Goal: Information Seeking & Learning: Learn about a topic

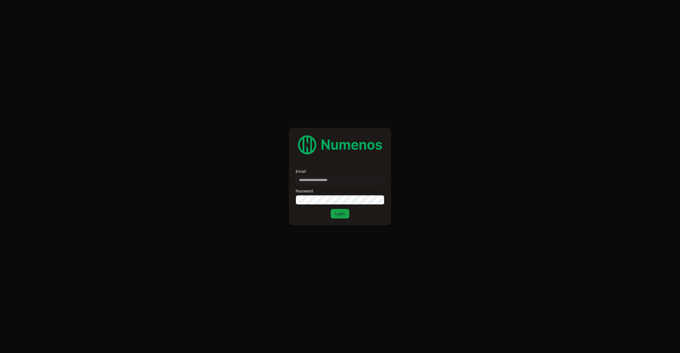
click at [309, 172] on label "Email" at bounding box center [340, 172] width 89 height 4
click at [309, 175] on input "Email" at bounding box center [340, 180] width 89 height 10
click at [311, 180] on input "Email" at bounding box center [340, 180] width 89 height 10
paste input "**********"
type input "**********"
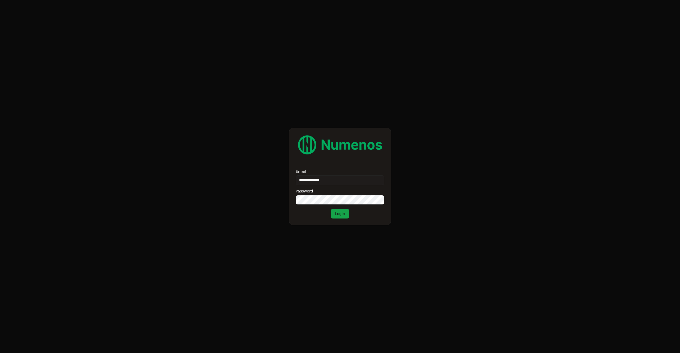
click at [340, 191] on div "Password" at bounding box center [340, 191] width 89 height 4
click at [342, 215] on button "Login" at bounding box center [340, 214] width 19 height 10
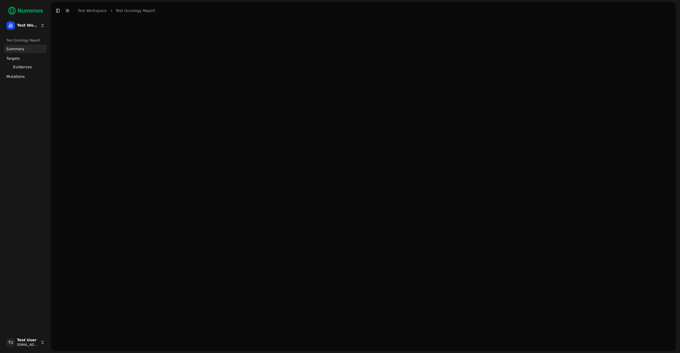
click at [27, 79] on link "Mutations" at bounding box center [25, 76] width 43 height 9
click at [28, 79] on link "Mutations" at bounding box center [25, 76] width 43 height 9
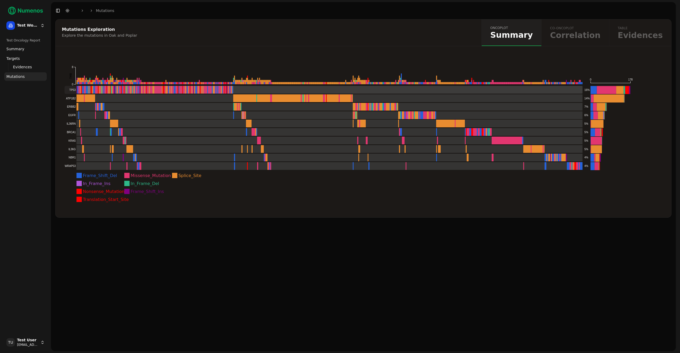
click at [86, 90] on rect at bounding box center [324, 90] width 519 height 8
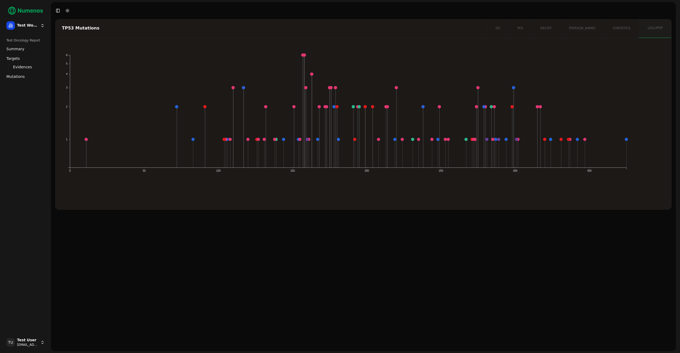
click at [142, 189] on icon "1 2 3 4 5 6 0 50 100 150 200 250 300 350" at bounding box center [348, 123] width 573 height 144
click at [146, 232] on div "TP53 Mutations os pfs recist orr statistics lollipop 1 2 3 4 5 6 0 50 100 150 2…" at bounding box center [363, 185] width 625 height 332
click at [170, 179] on icon "1 2 3 4 5 6 0 50 100 150 200 250 300 350" at bounding box center [348, 123] width 573 height 144
click at [338, 109] on icon "1 2 3 4 5 6 0 50 100 150 200 250 300 350" at bounding box center [348, 123] width 573 height 144
click at [332, 109] on icon "1 2 3 4 5 6 0 50 100 150 200 250 300 350" at bounding box center [348, 123] width 573 height 144
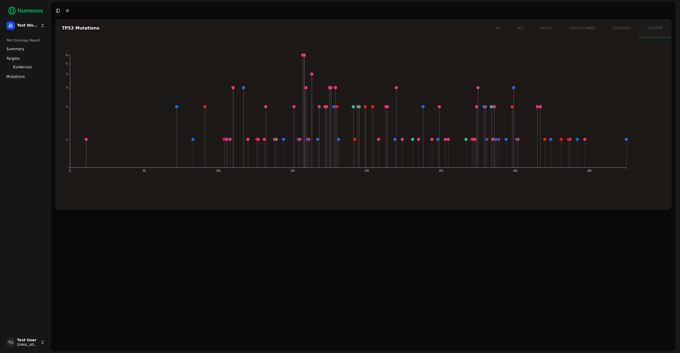
click at [328, 107] on circle at bounding box center [326, 106] width 3 height 3
click at [325, 107] on circle at bounding box center [326, 106] width 3 height 3
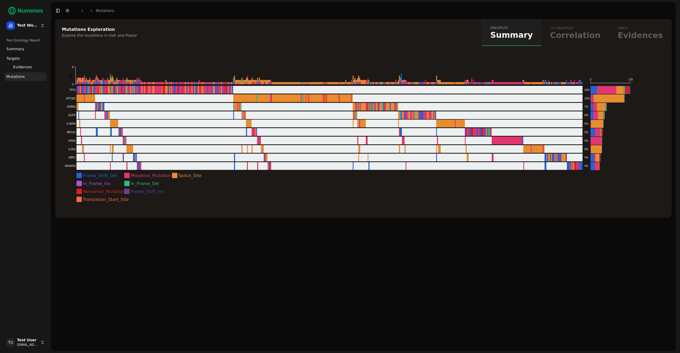
click at [71, 11] on div "Toggle Sidebar Toggle Dark Mode Mutations" at bounding box center [84, 10] width 67 height 7
click at [69, 11] on button "Toggle Dark Mode" at bounding box center [67, 10] width 7 height 7
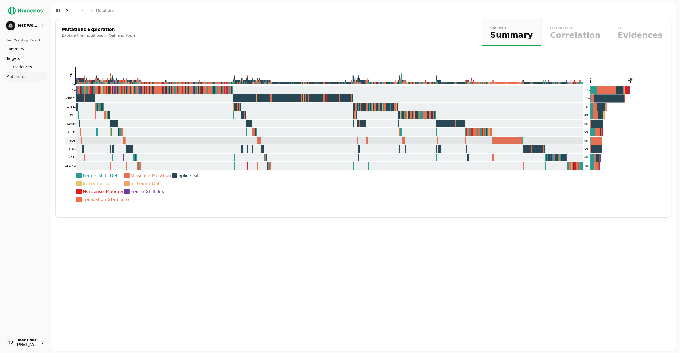
click at [104, 142] on rect at bounding box center [324, 141] width 519 height 8
click at [574, 36] on div "oncoplot Summary co-oncoplot Correlation table Evidences" at bounding box center [577, 32] width 190 height 27
click at [582, 30] on div "oncoplot Summary co-oncoplot Correlation table Evidences" at bounding box center [577, 32] width 190 height 27
drag, startPoint x: 590, startPoint y: 50, endPoint x: 586, endPoint y: 45, distance: 6.1
click at [590, 50] on div "Mutations Exploration Explore the mutations in Oak and Poplar oncoplot Summary …" at bounding box center [363, 118] width 617 height 199
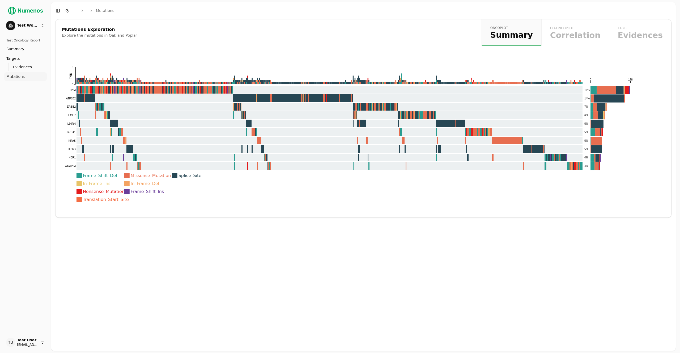
click at [571, 36] on div "oncoplot Summary co-oncoplot Correlation table Evidences" at bounding box center [577, 32] width 190 height 27
click at [585, 37] on div "oncoplot Summary co-oncoplot Correlation table Evidences" at bounding box center [577, 32] width 190 height 27
click at [583, 33] on div "oncoplot Summary co-oncoplot Correlation table Evidences" at bounding box center [577, 32] width 190 height 27
click at [535, 44] on link "oncoplot Summary" at bounding box center [512, 32] width 60 height 27
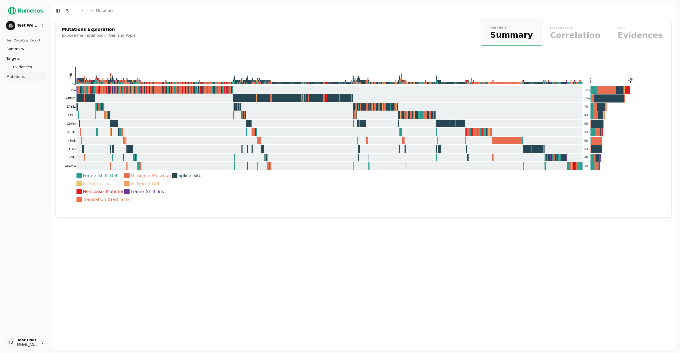
click at [585, 37] on div "oncoplot Summary co-oncoplot Correlation table Evidences" at bounding box center [577, 32] width 190 height 27
drag, startPoint x: 585, startPoint y: 35, endPoint x: 583, endPoint y: 39, distance: 3.9
click at [0, 0] on div "Lean Library Open This pop-up is looking for open access resources . It has not…" at bounding box center [0, 0] width 0 height 0
click at [583, 39] on div "oncoplot Summary co-oncoplot Correlation table Evidences" at bounding box center [577, 32] width 190 height 27
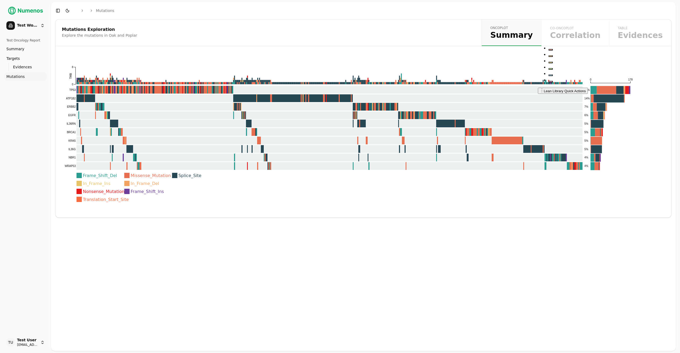
click at [587, 37] on div "oncoplot Summary co-oncoplot Correlation table Evidences" at bounding box center [577, 32] width 190 height 27
click at [144, 159] on rect at bounding box center [324, 158] width 519 height 8
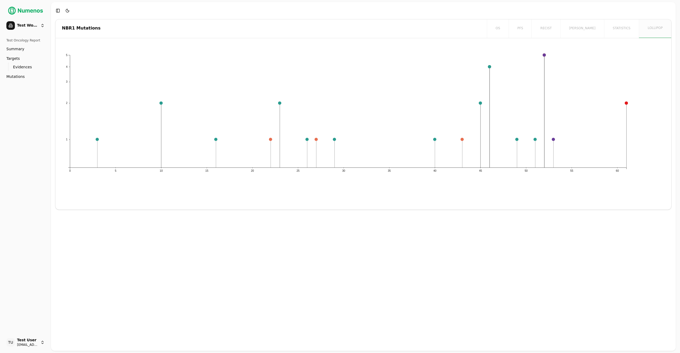
click at [22, 77] on span "Mutations" at bounding box center [15, 76] width 18 height 5
